Goal: Entertainment & Leisure: Consume media (video, audio)

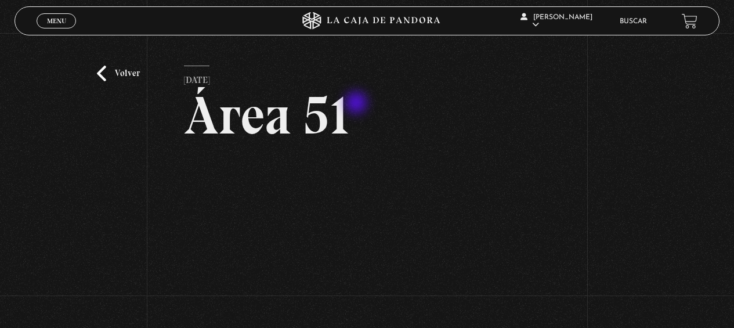
scroll to position [58, 0]
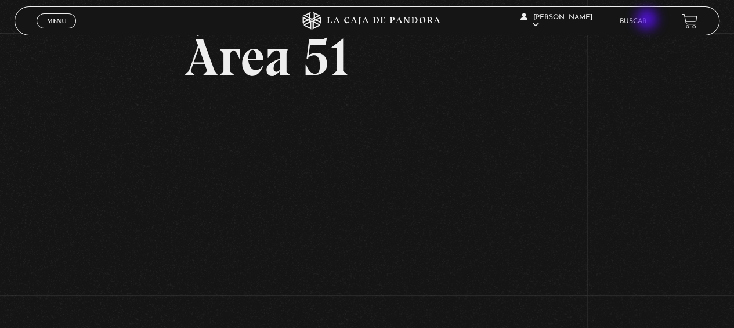
click at [647, 20] on link "Buscar" at bounding box center [633, 21] width 27 height 7
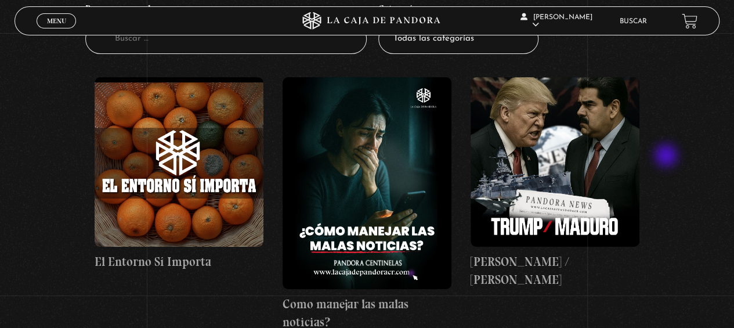
scroll to position [174, 0]
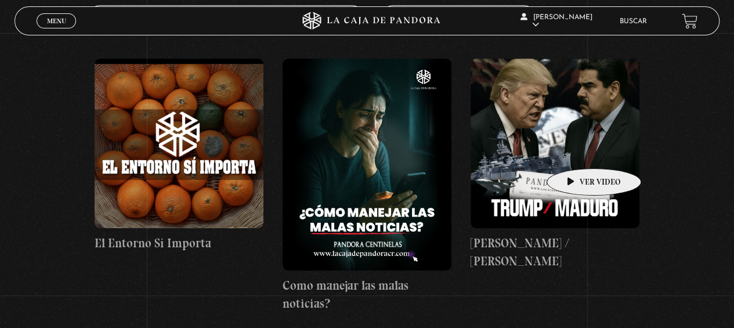
click at [573, 150] on figure at bounding box center [555, 143] width 169 height 169
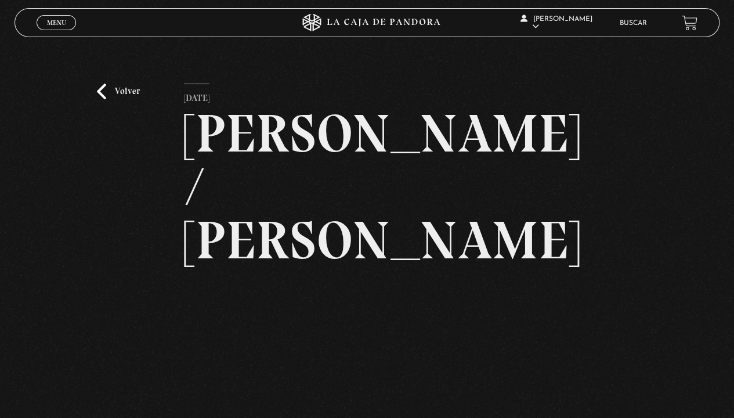
click at [550, 108] on h2 "Trump / Maduro" at bounding box center [367, 187] width 366 height 160
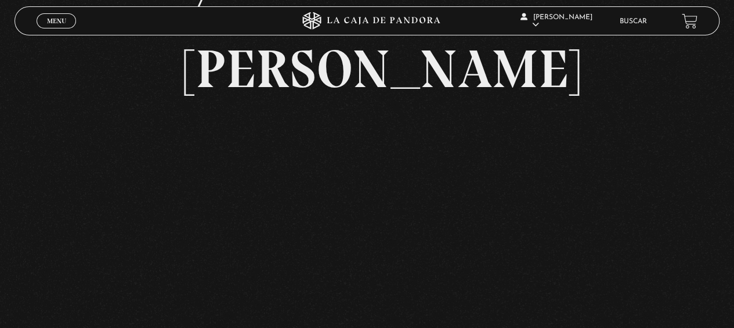
scroll to position [151, 0]
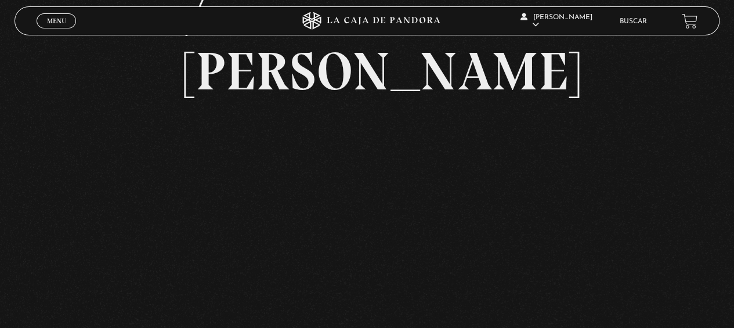
click at [157, 211] on div "Volver 16 septiembre, 2025 Trump / Maduro WhatsApp Twitter Messenger Email" at bounding box center [367, 128] width 734 height 493
